Goal: Information Seeking & Learning: Learn about a topic

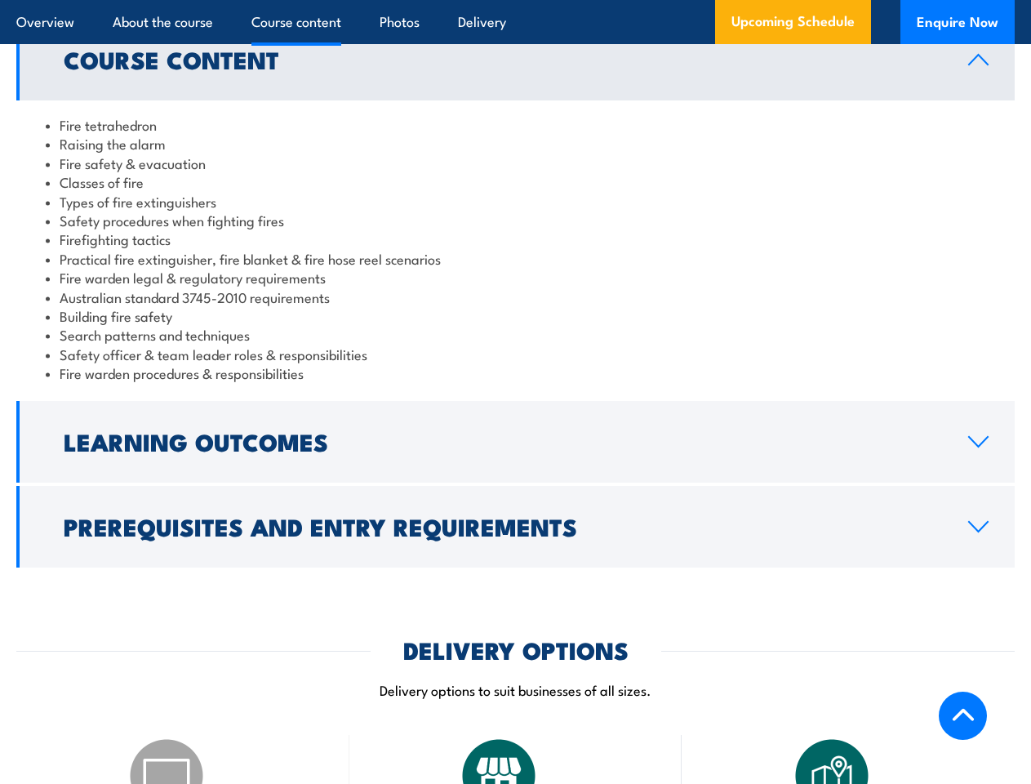
scroll to position [1412, 0]
click at [515, 0] on article "Overview About the course Course content Photos Delivery Upcoming Schedule Enqu…" at bounding box center [515, 22] width 998 height 44
click at [515, 430] on h2 "Learning Outcomes" at bounding box center [503, 440] width 878 height 21
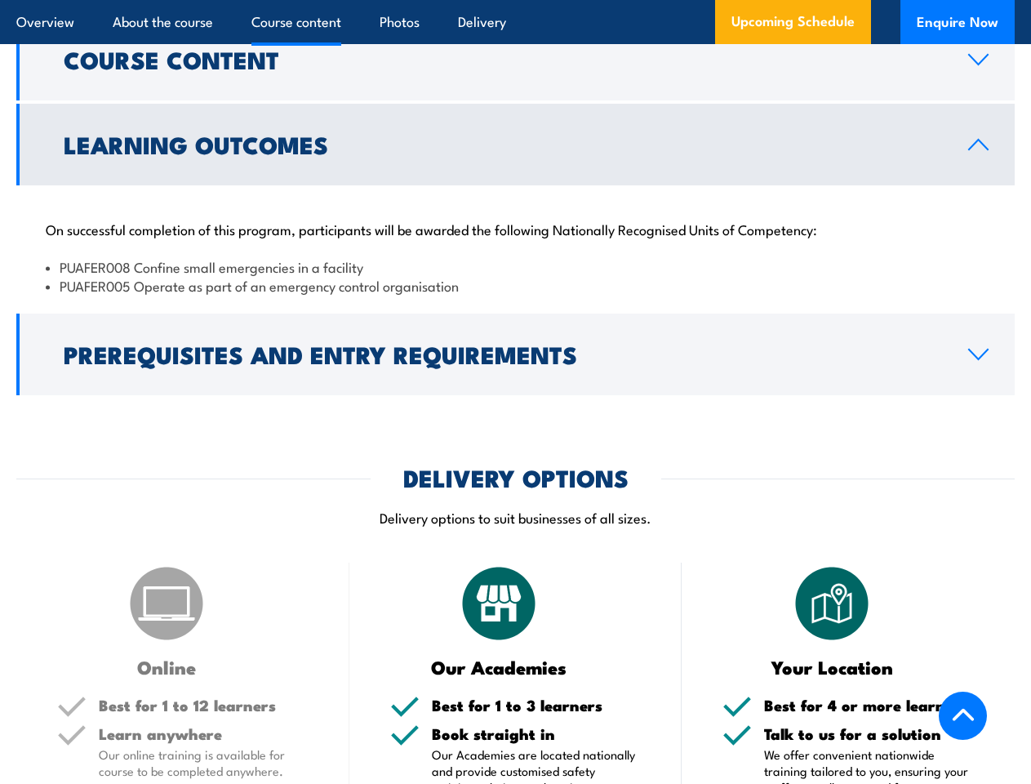
click at [515, 508] on p "Delivery options to suit businesses of all sizes." at bounding box center [515, 517] width 998 height 19
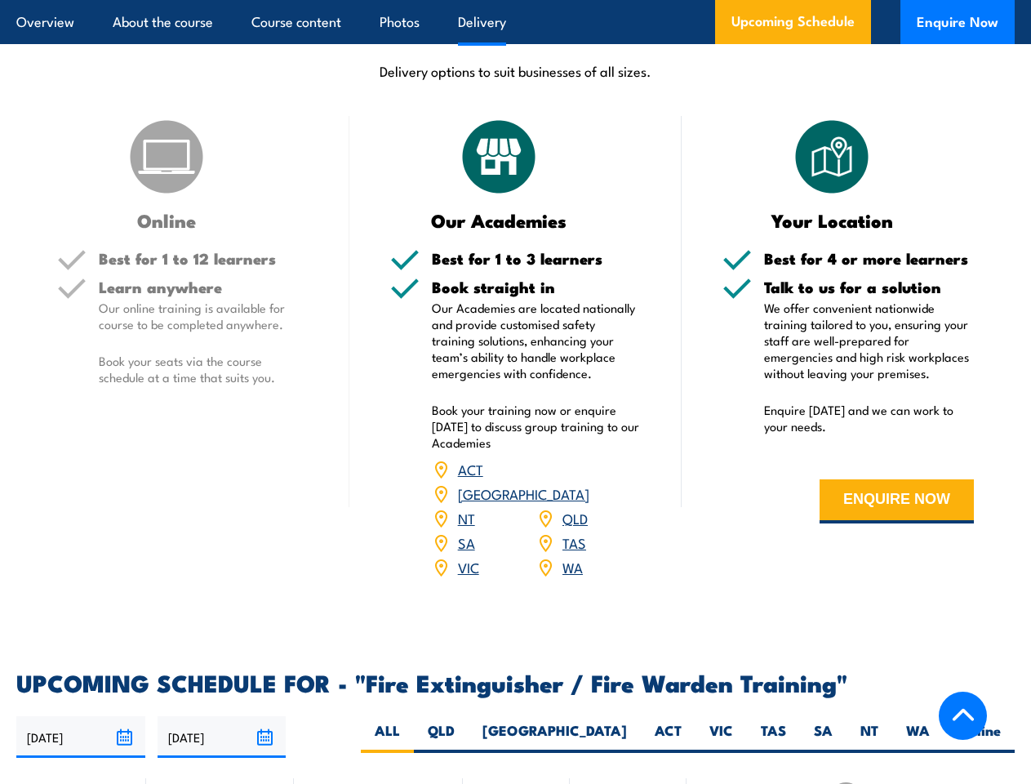
click at [515, 0] on article "Overview About the course Course content Photos Delivery Upcoming Schedule Enqu…" at bounding box center [515, 22] width 998 height 44
click at [81, 716] on input "[DATE]" at bounding box center [80, 737] width 129 height 42
click at [222, 716] on input "[DATE]" at bounding box center [222, 737] width 129 height 42
